Goal: Transaction & Acquisition: Download file/media

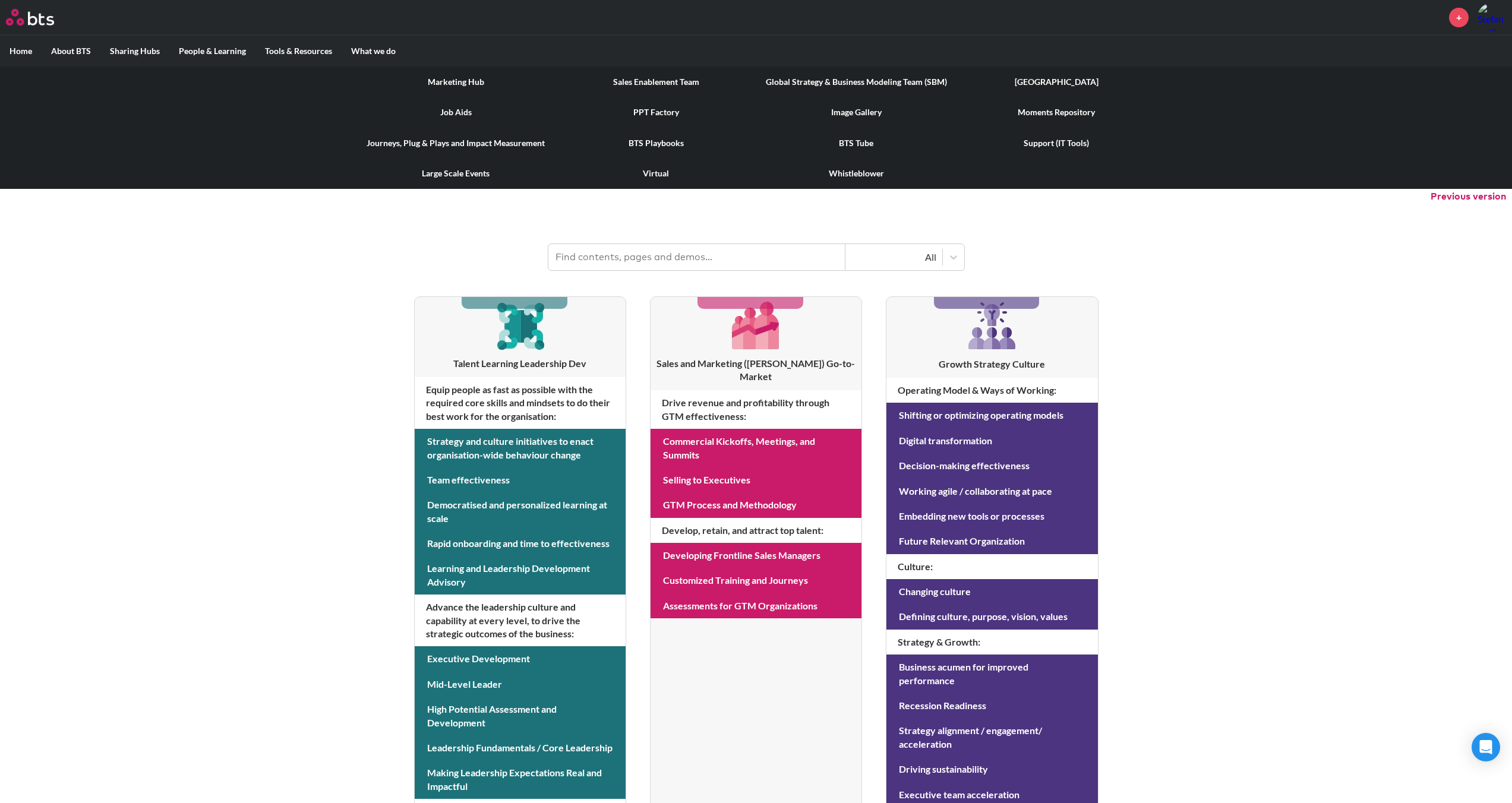
click at [660, 115] on link "PPT Factory" at bounding box center [656, 112] width 200 height 31
click at [849, 112] on link "Image Gallery" at bounding box center [856, 112] width 200 height 31
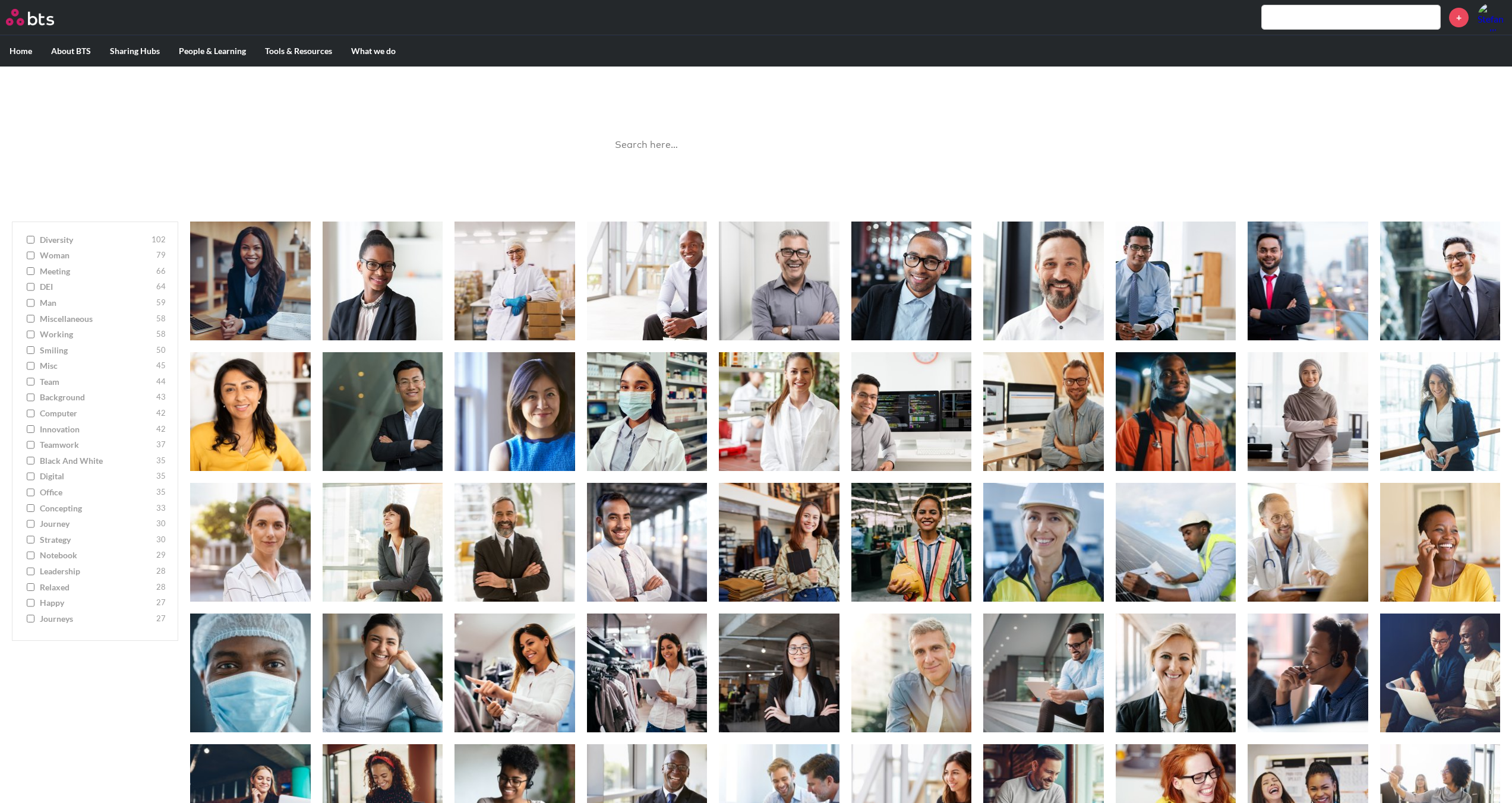
click at [28, 267] on input "meeting 66" at bounding box center [31, 271] width 8 height 9
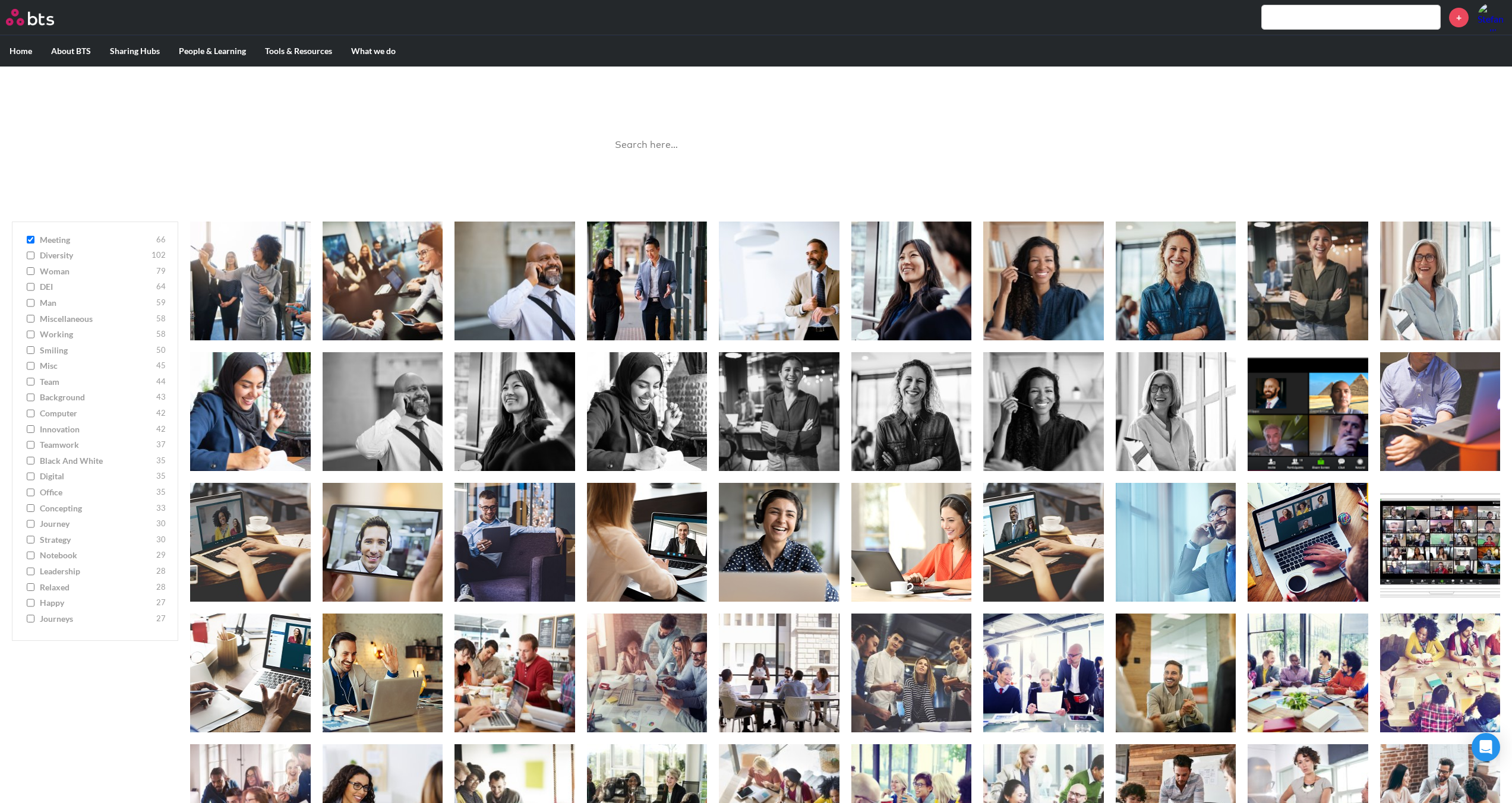
click at [31, 238] on input "meeting 66" at bounding box center [31, 240] width 8 height 9
checkbox input "false"
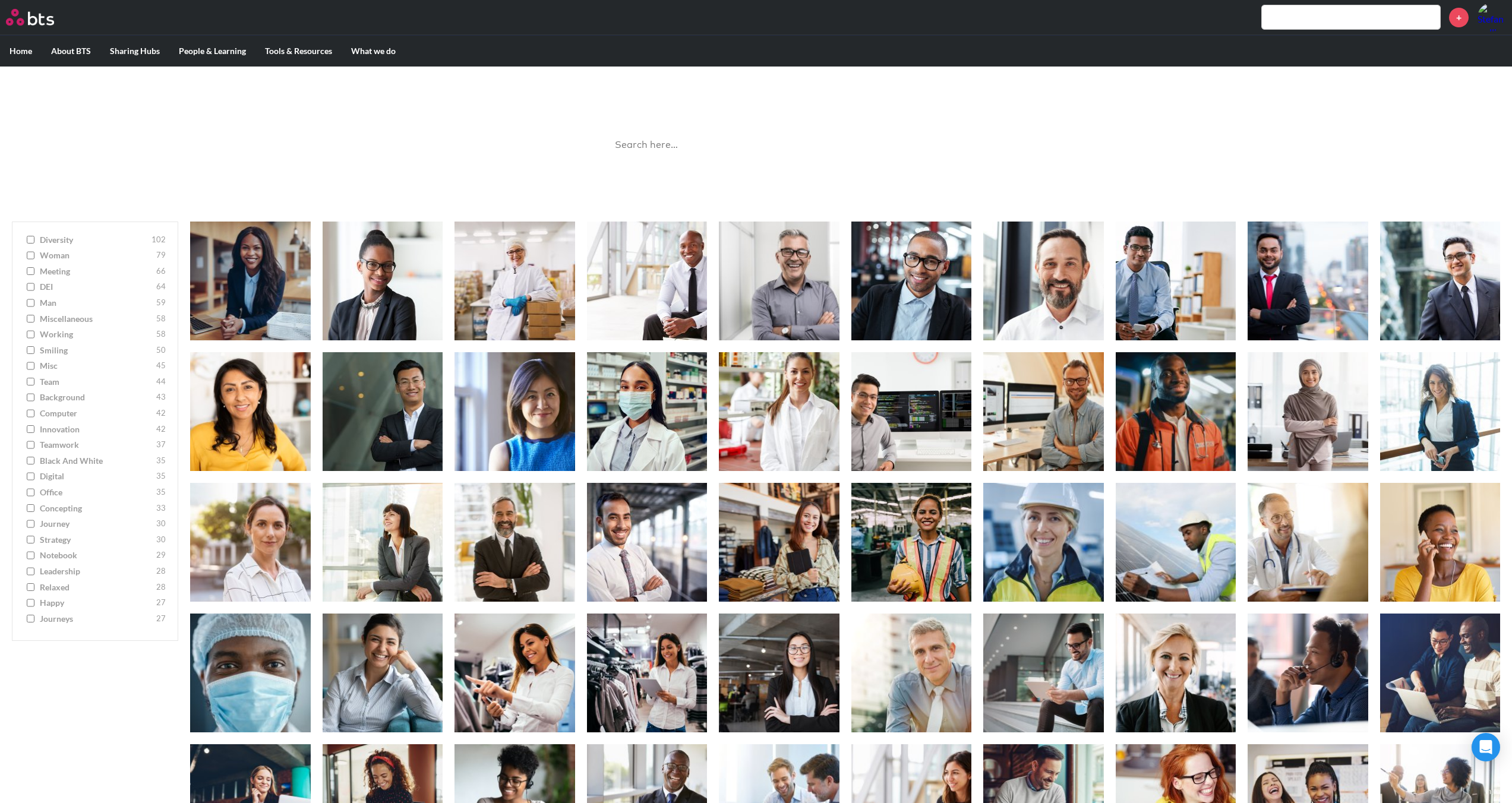
click at [32, 445] on input "teamwork 37" at bounding box center [31, 445] width 8 height 9
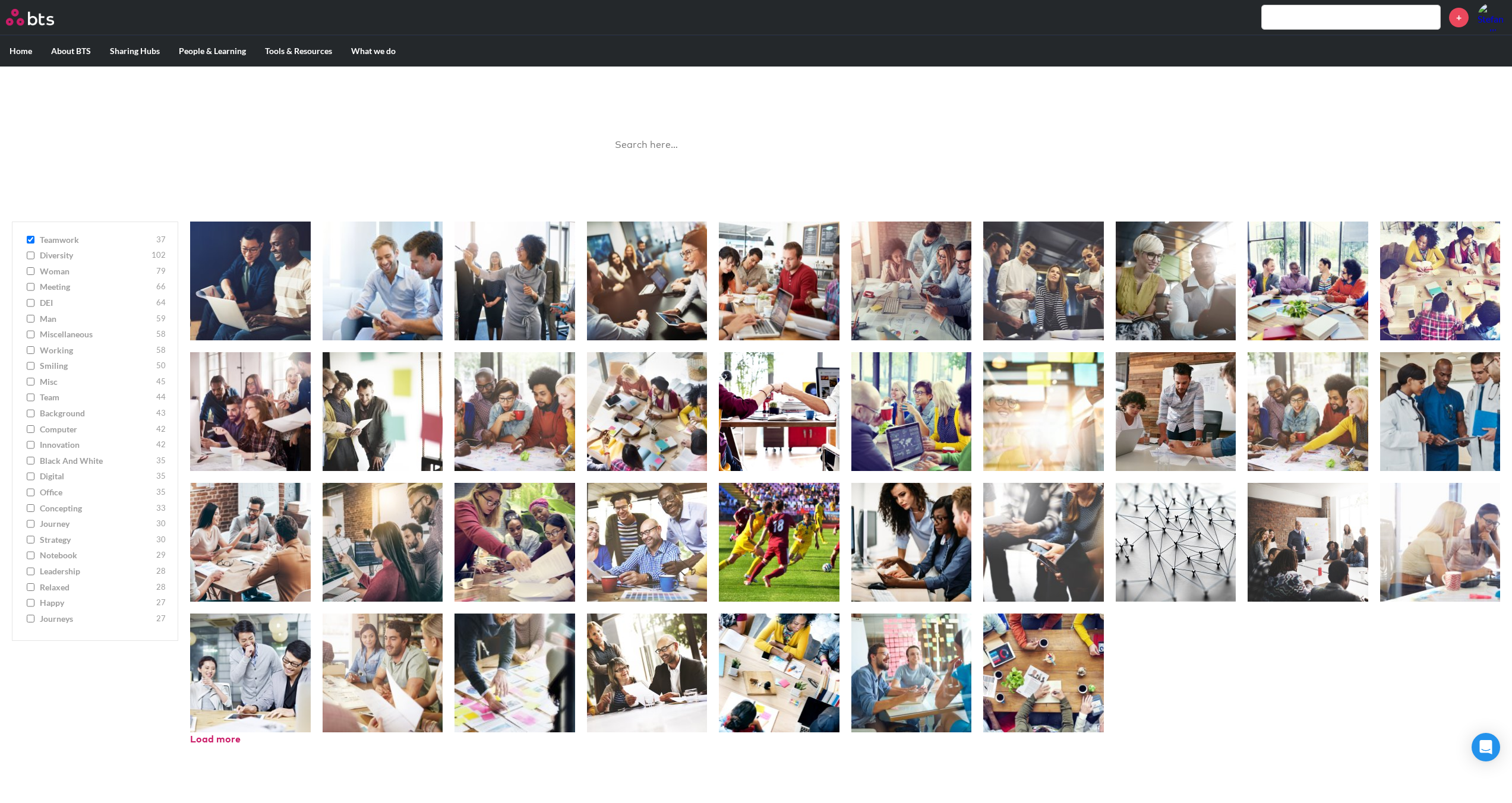
click at [30, 241] on input "teamwork 37" at bounding box center [31, 240] width 8 height 9
checkbox input "false"
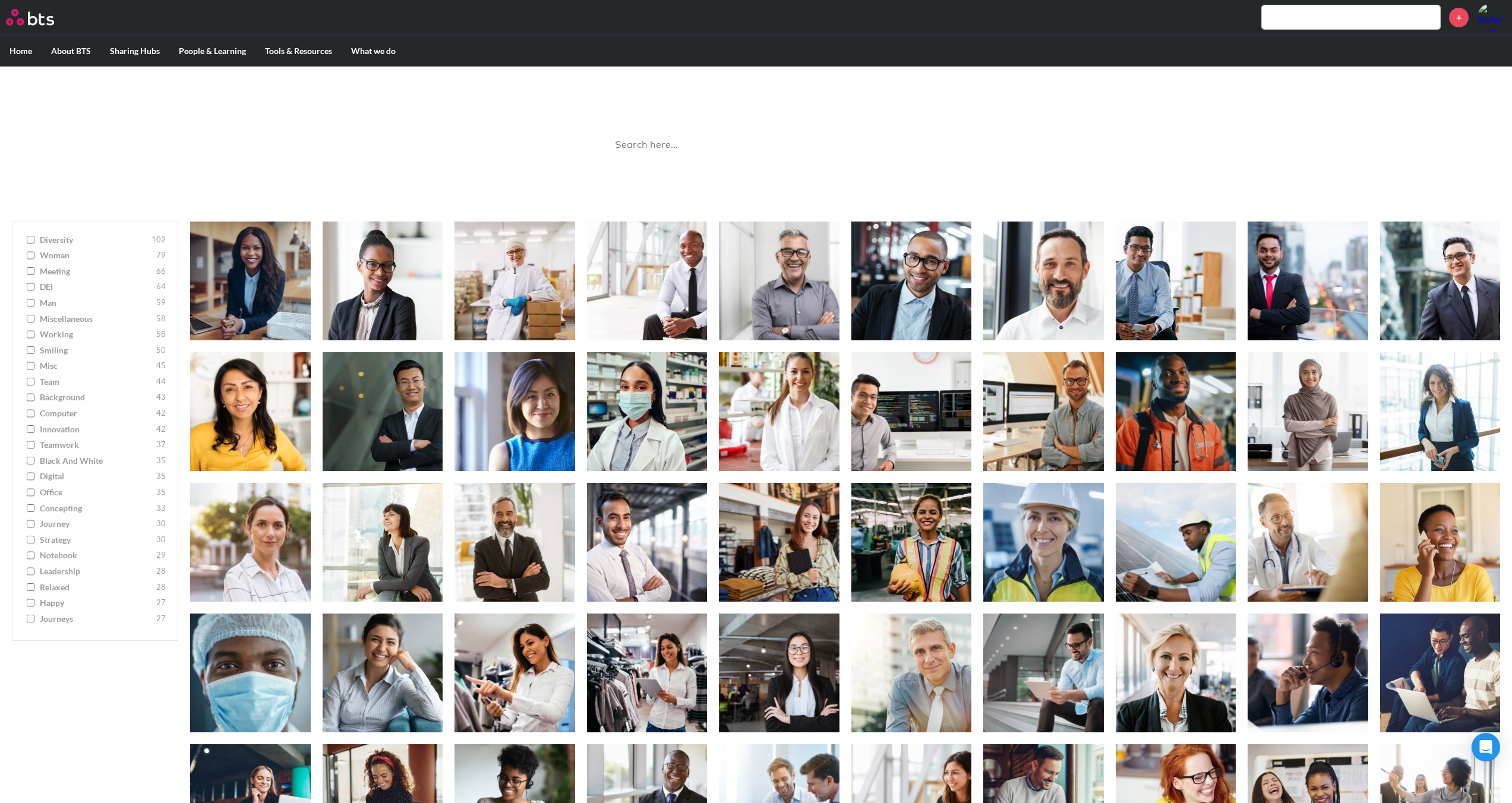
click at [34, 618] on input "journeys 27" at bounding box center [31, 619] width 8 height 9
checkbox input "true"
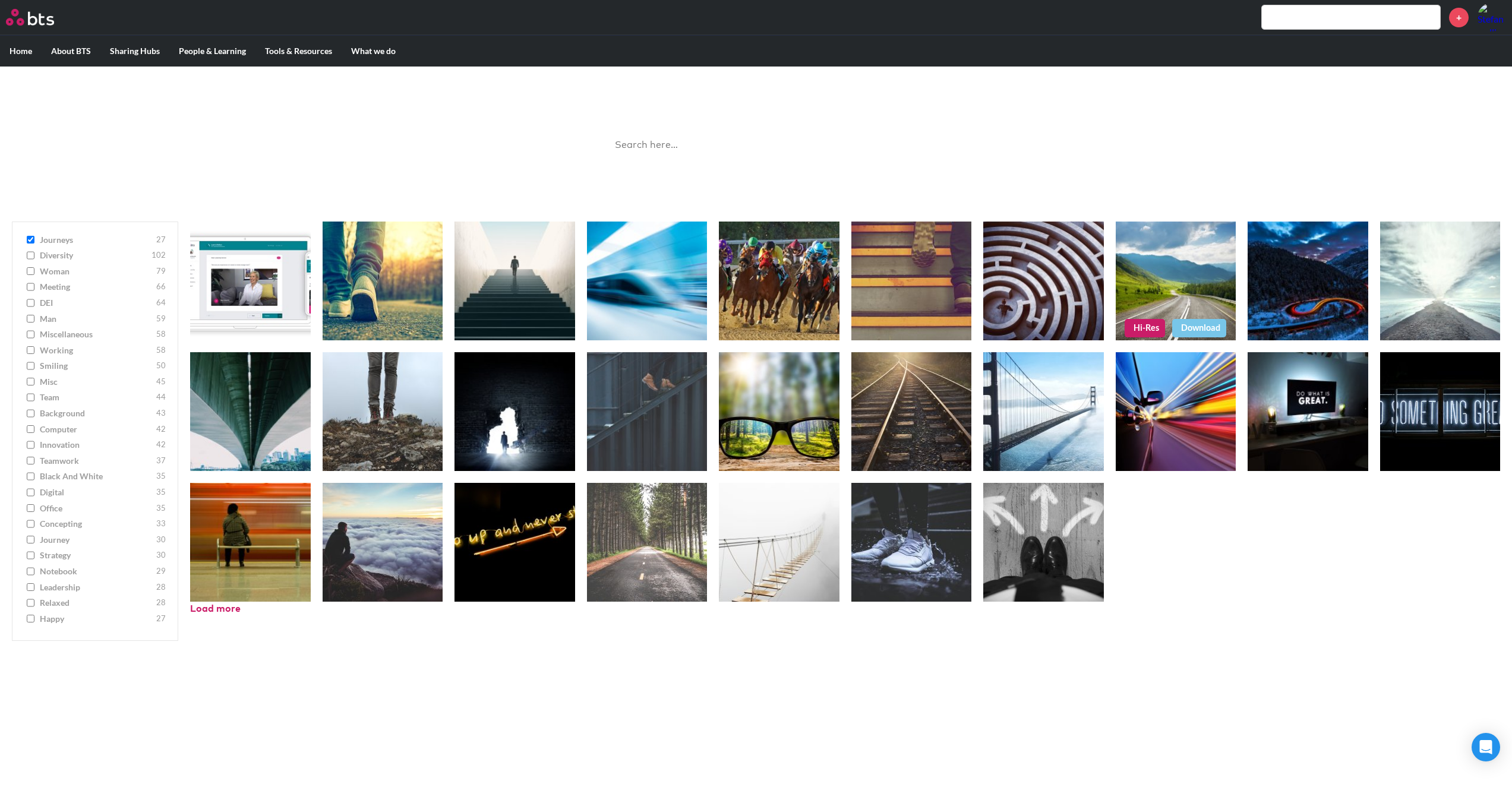
click at [1151, 264] on figure at bounding box center [1176, 280] width 120 height 119
click at [1193, 327] on link "Download" at bounding box center [1199, 327] width 54 height 18
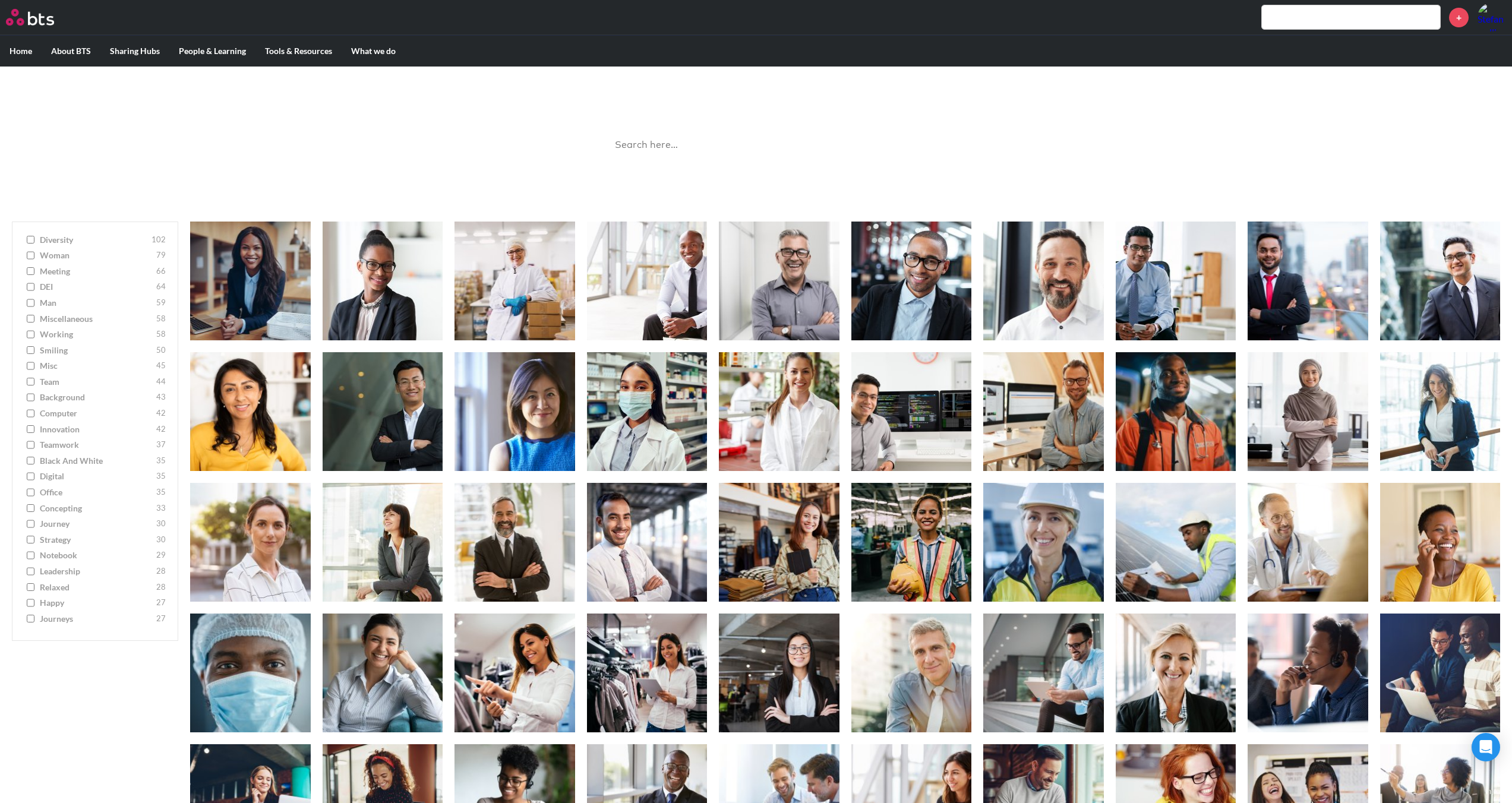
click at [32, 620] on input "journeys 27" at bounding box center [31, 619] width 8 height 9
checkbox input "true"
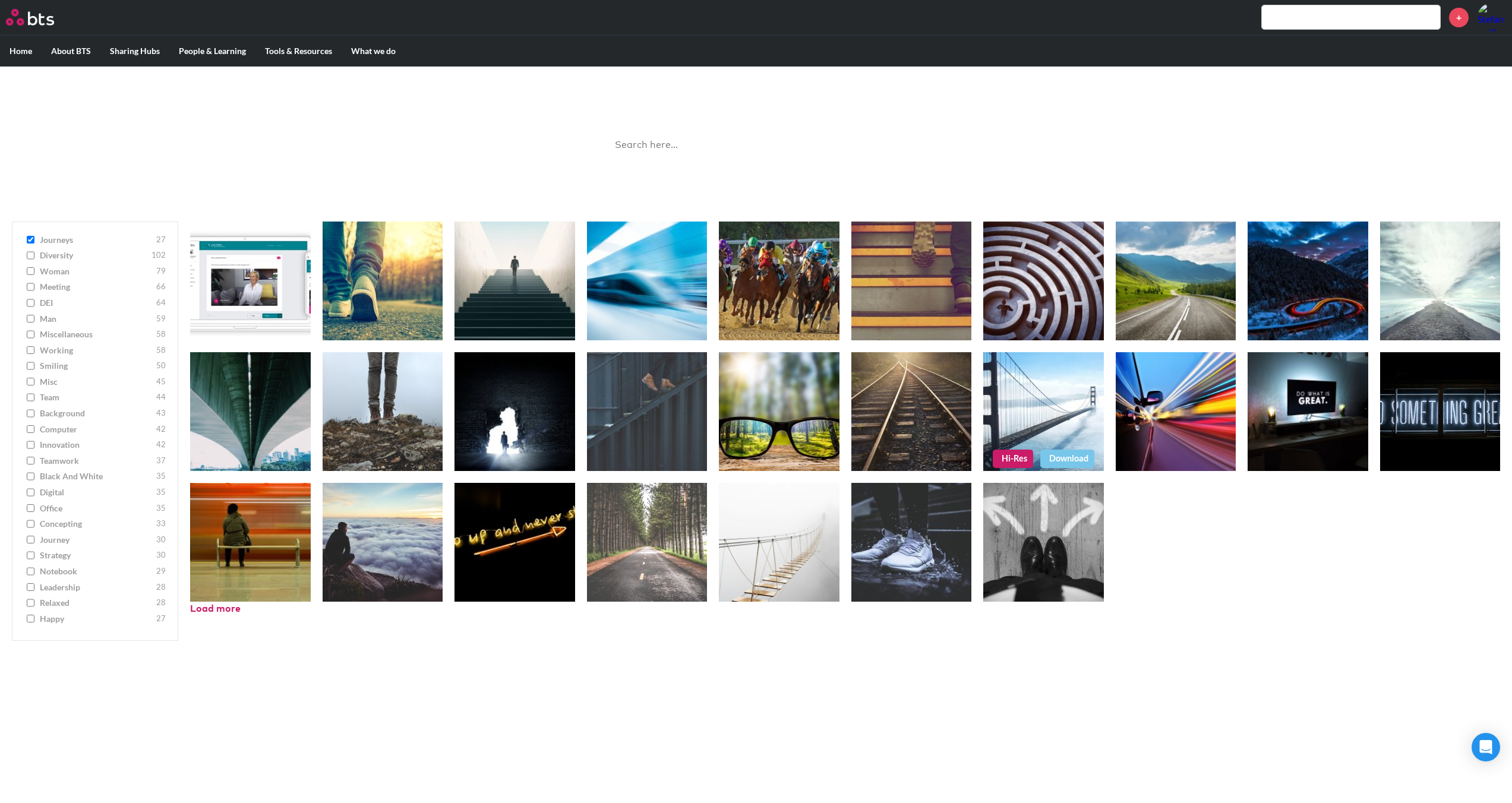
click at [1049, 459] on link "Download" at bounding box center [1068, 458] width 54 height 18
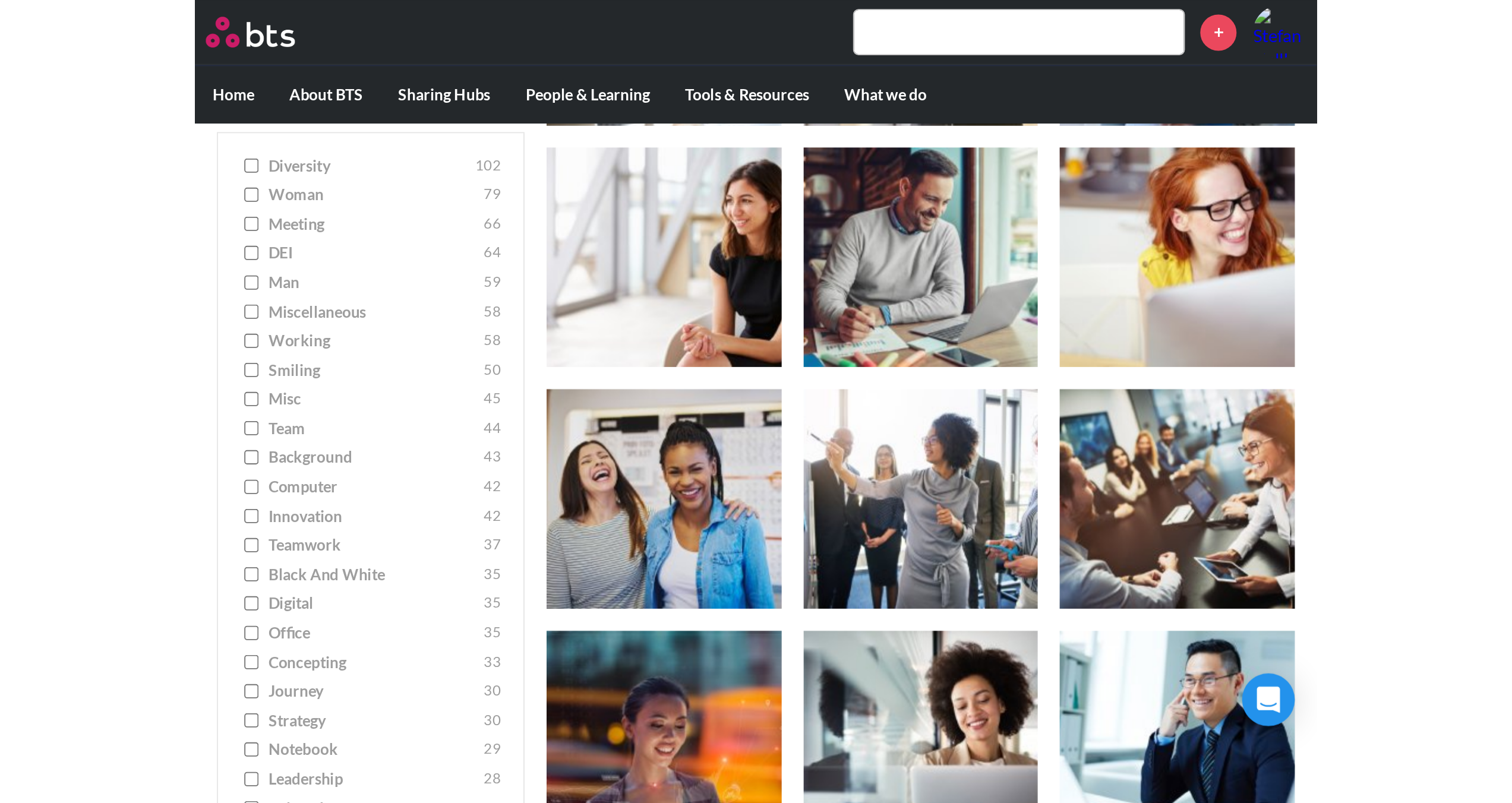
scroll to position [2356, 0]
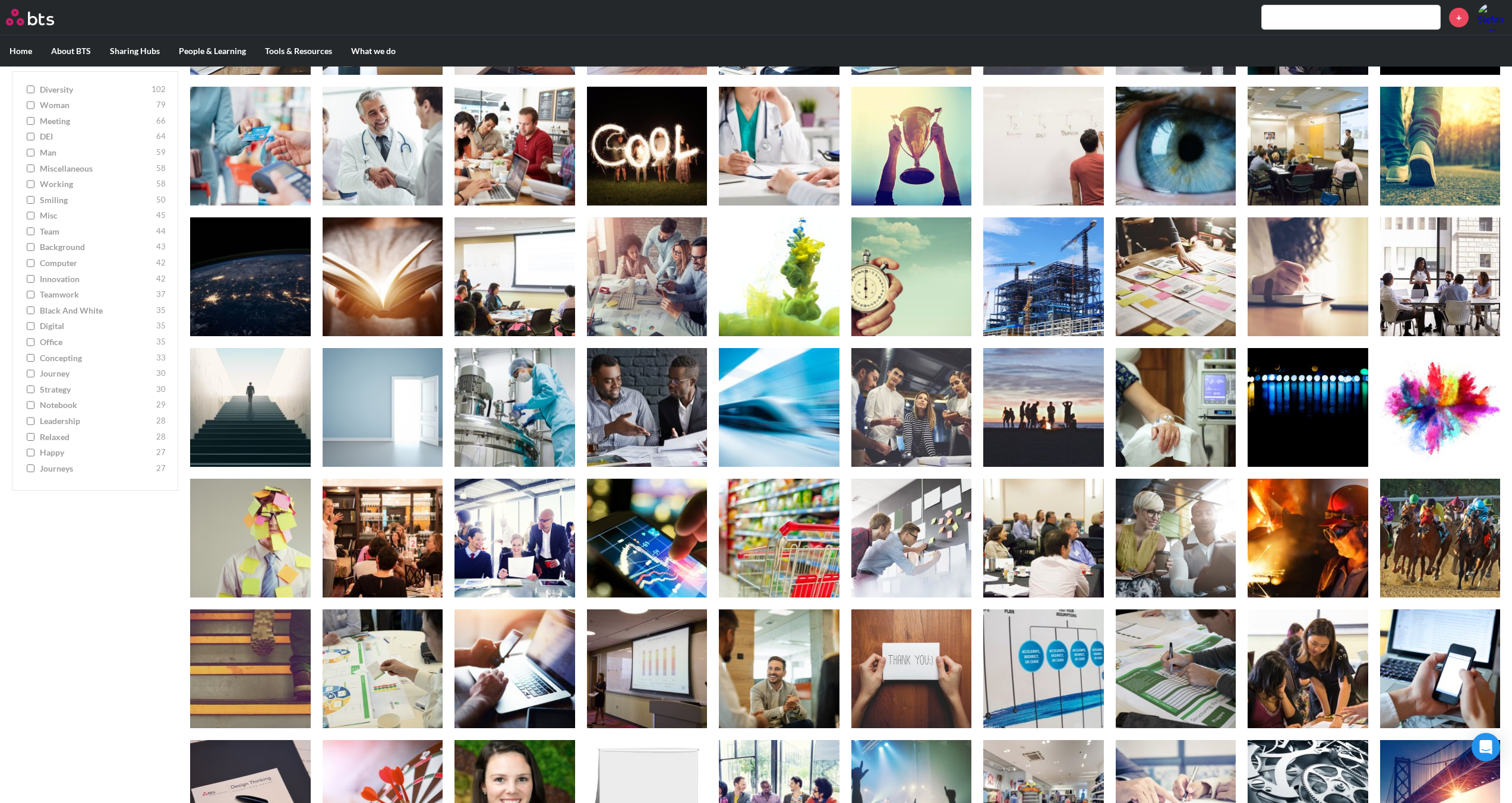
click at [36, 434] on label "journeys 27" at bounding box center [95, 468] width 142 height 12
click at [34, 434] on input "journeys 27" at bounding box center [31, 468] width 8 height 9
checkbox input "true"
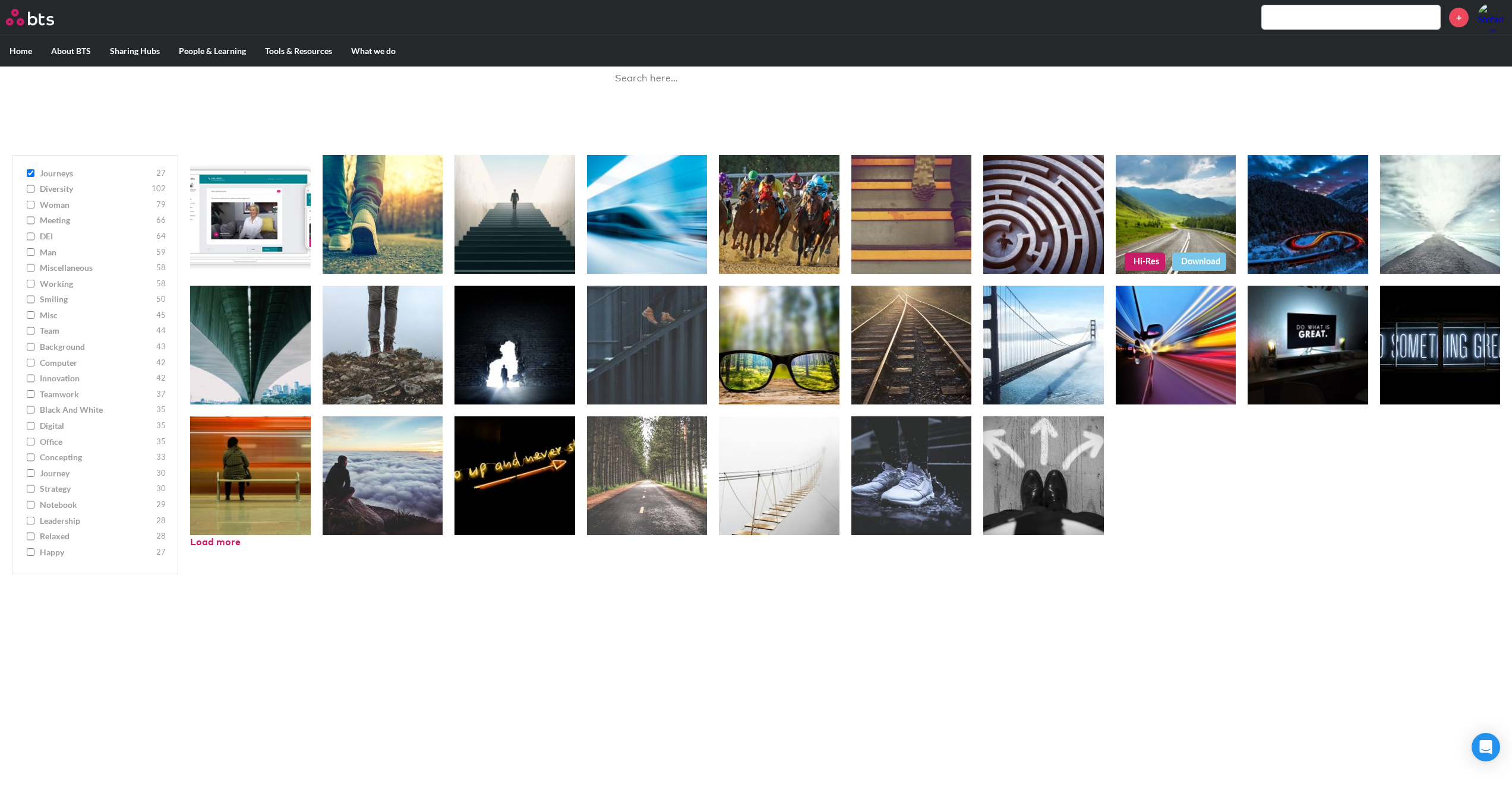
click at [606, 261] on link "Download" at bounding box center [1199, 261] width 54 height 18
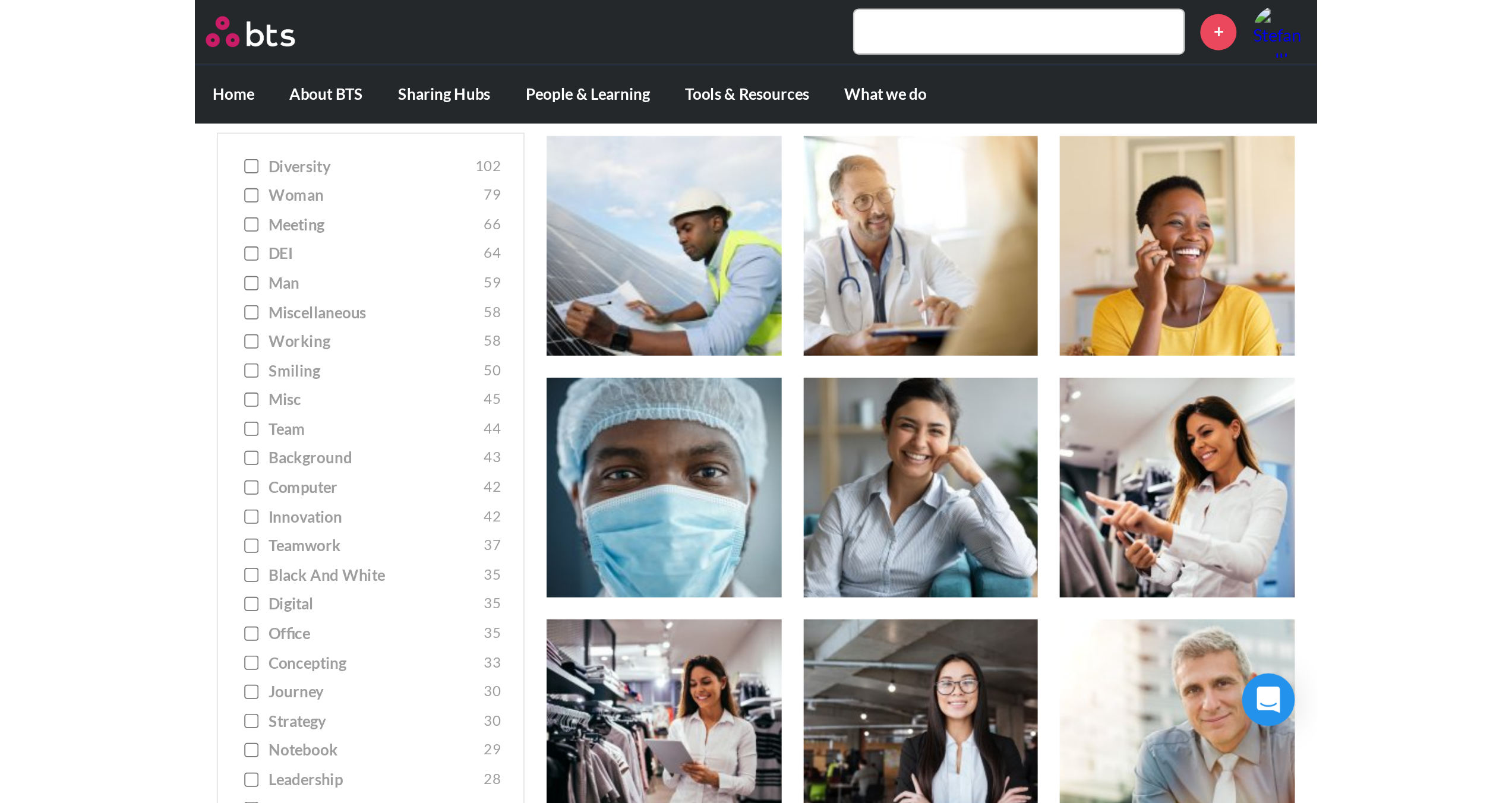
scroll to position [1627, 0]
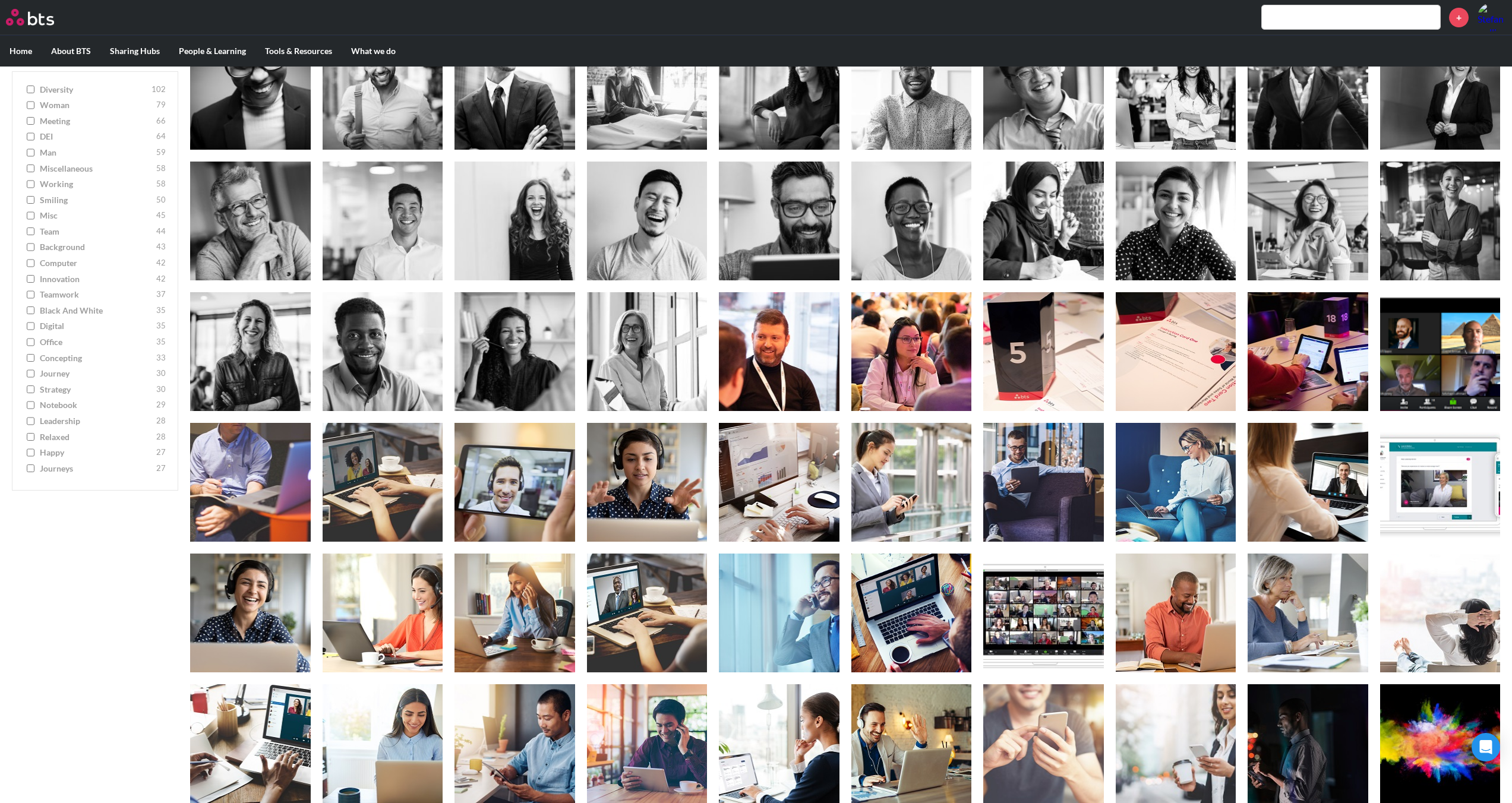
click at [34, 434] on label "journeys 27" at bounding box center [95, 468] width 142 height 12
click at [34, 434] on input "journeys 27" at bounding box center [31, 468] width 8 height 9
checkbox input "true"
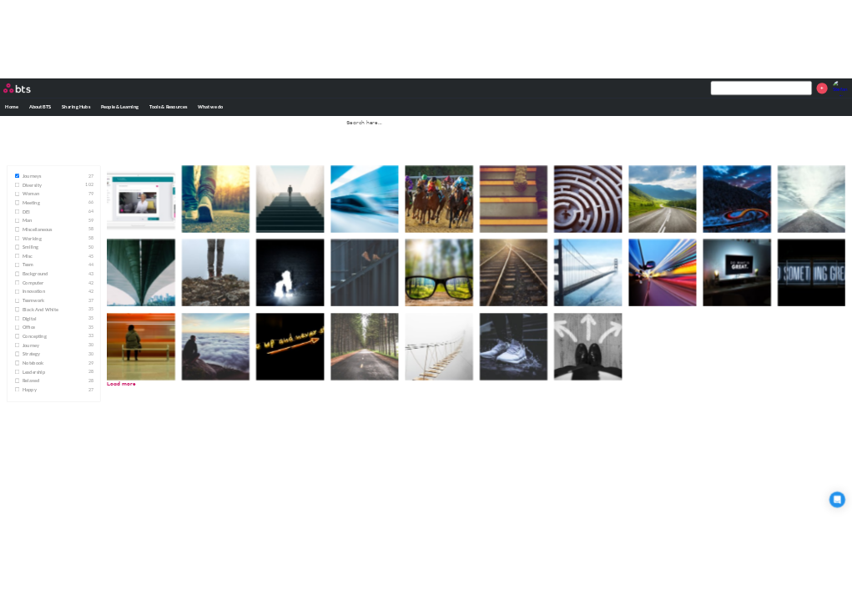
scroll to position [93, 0]
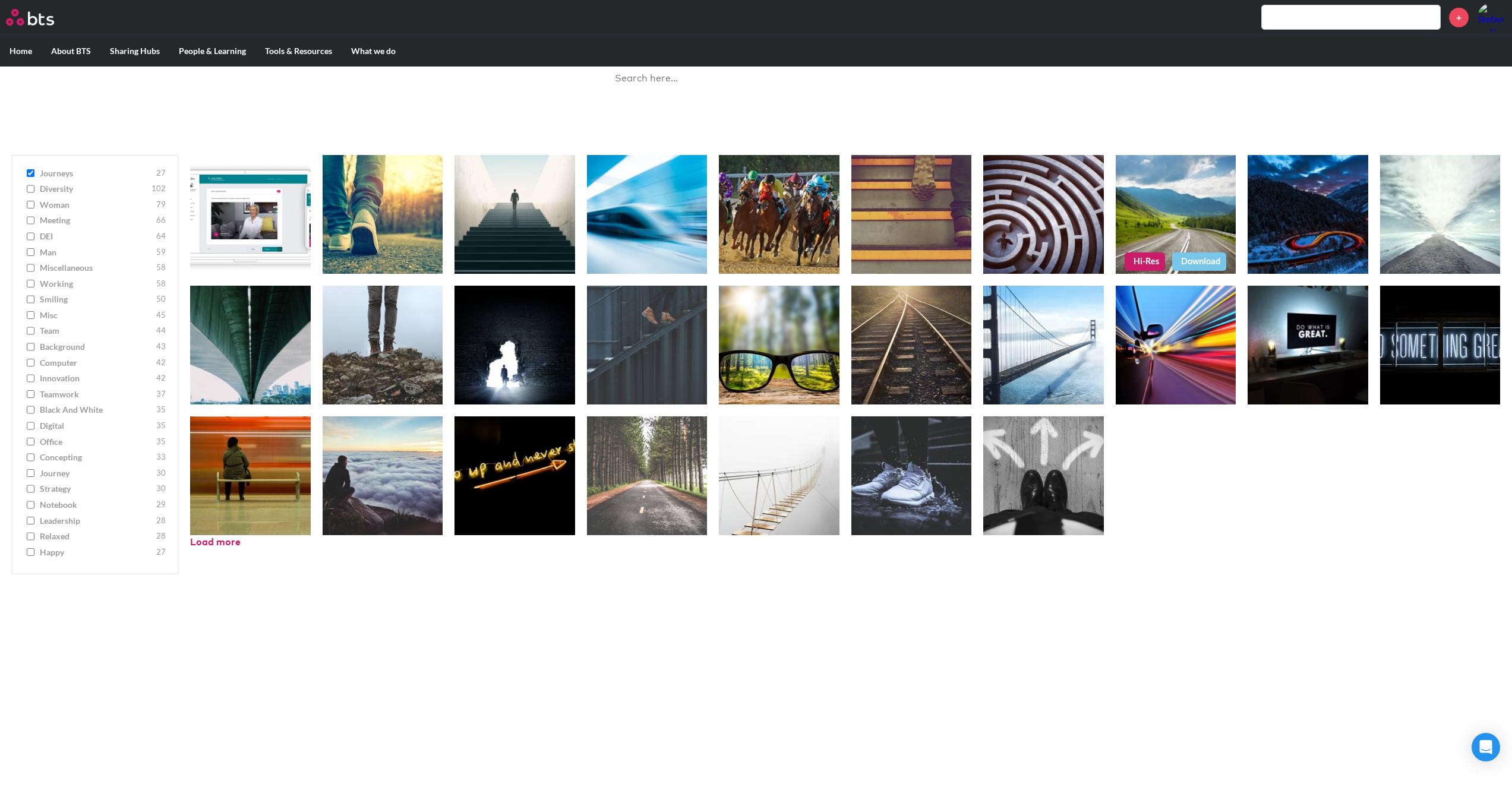
click at [606, 263] on link "Hi-Res" at bounding box center [1145, 261] width 41 height 18
